Goal: Navigation & Orientation: Find specific page/section

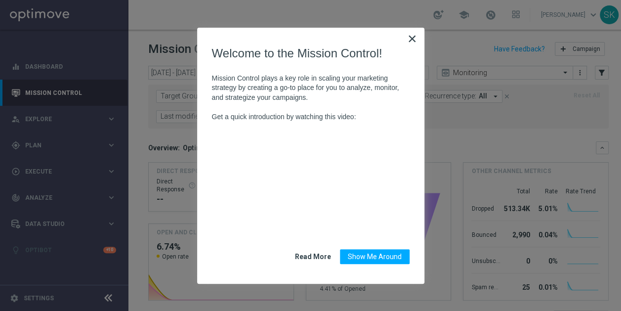
click at [410, 42] on button "×" at bounding box center [412, 39] width 9 height 16
